Goal: Information Seeking & Learning: Understand process/instructions

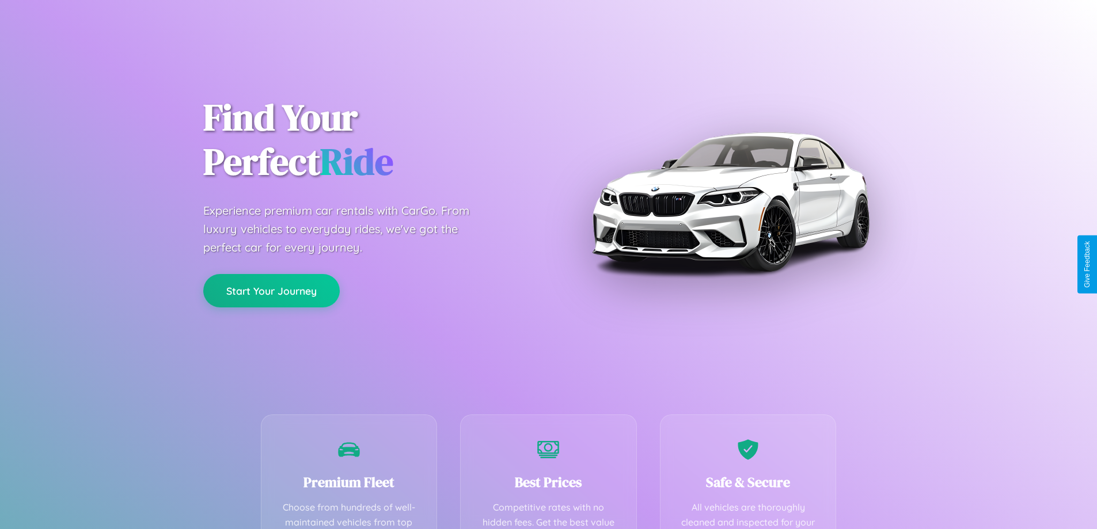
scroll to position [227, 0]
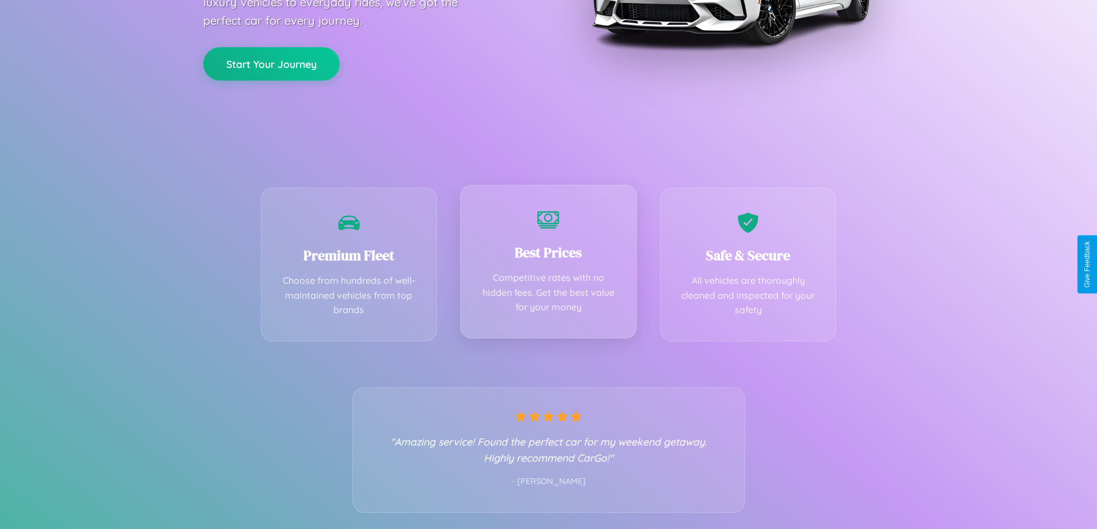
click at [548, 264] on div "Best Prices Competitive rates with no hidden fees. Get the best value for your …" at bounding box center [548, 262] width 177 height 154
click at [271, 63] on button "Start Your Journey" at bounding box center [271, 62] width 137 height 33
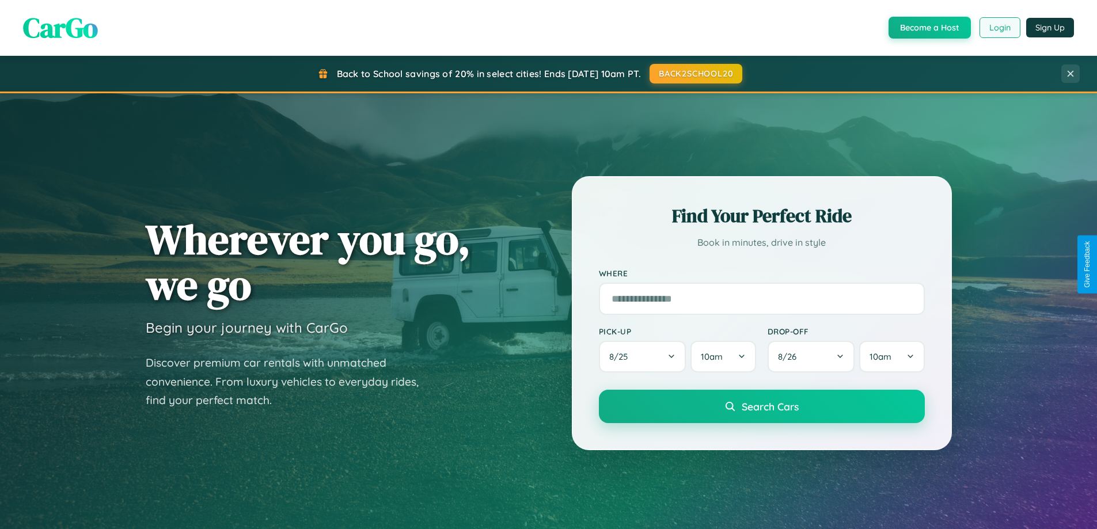
click at [1000, 28] on button "Login" at bounding box center [1000, 27] width 41 height 21
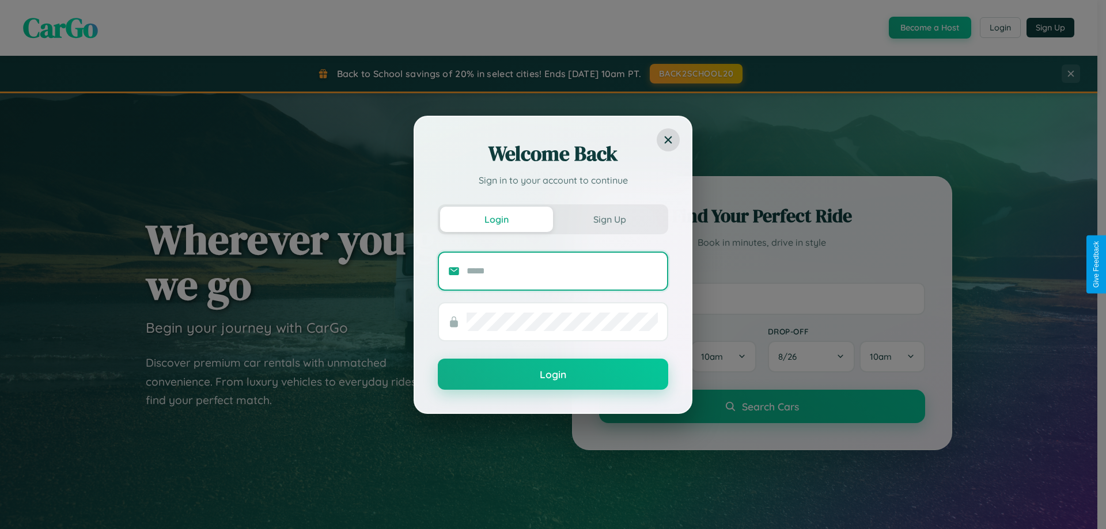
click at [562, 271] on input "text" at bounding box center [562, 271] width 191 height 18
type input "**********"
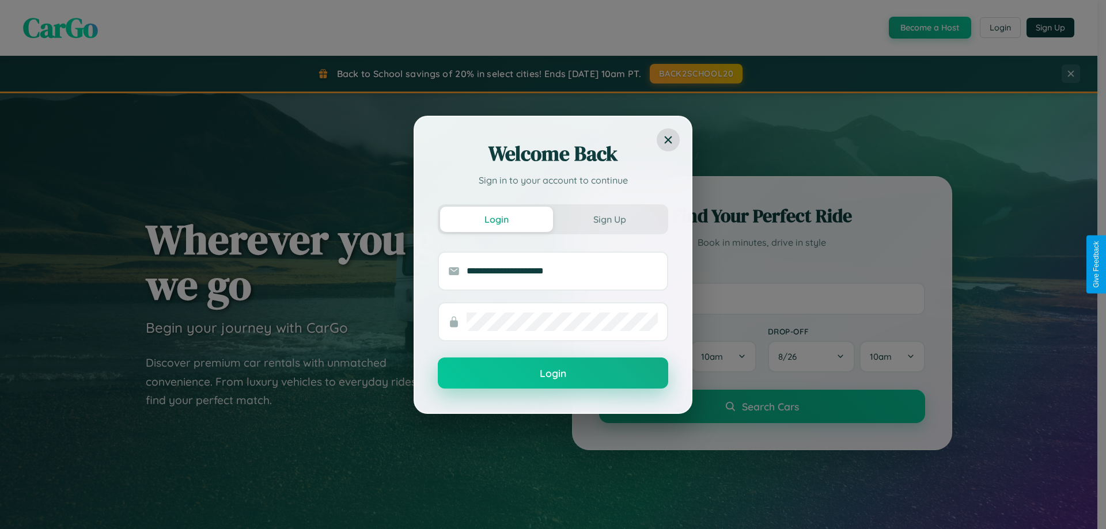
click at [553, 374] on button "Login" at bounding box center [553, 373] width 230 height 31
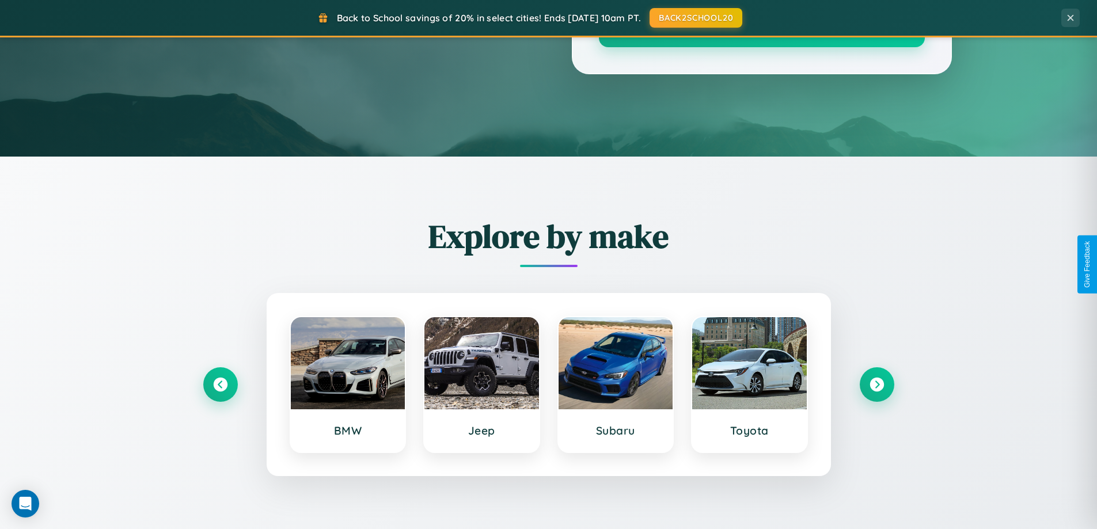
scroll to position [2217, 0]
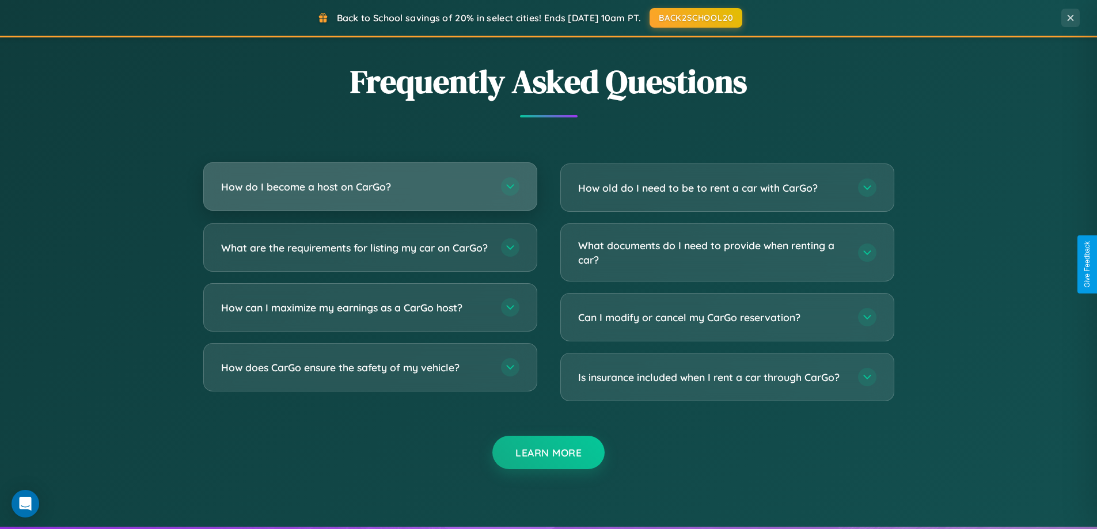
click at [370, 188] on h3 "How do I become a host on CarGo?" at bounding box center [355, 187] width 268 height 14
